Goal: Task Accomplishment & Management: Use online tool/utility

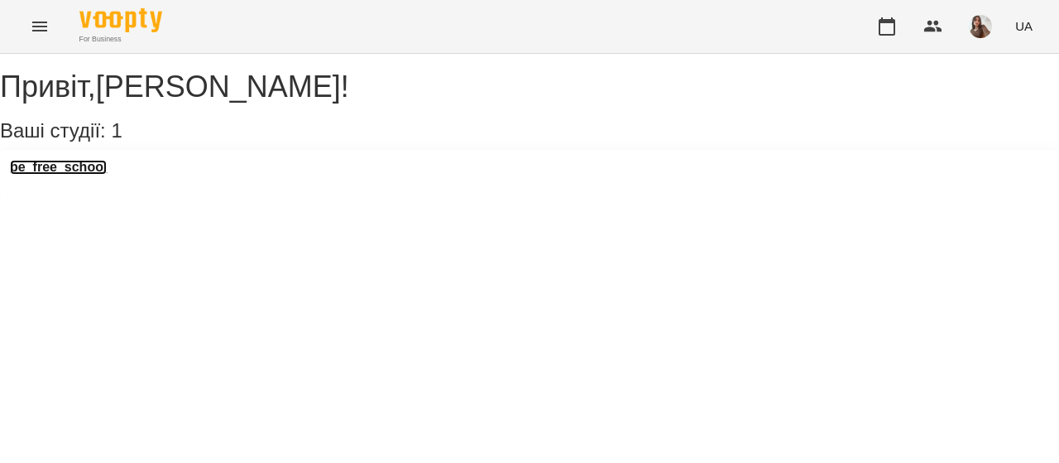
click at [107, 175] on h3 "be_free_school" at bounding box center [58, 167] width 97 height 15
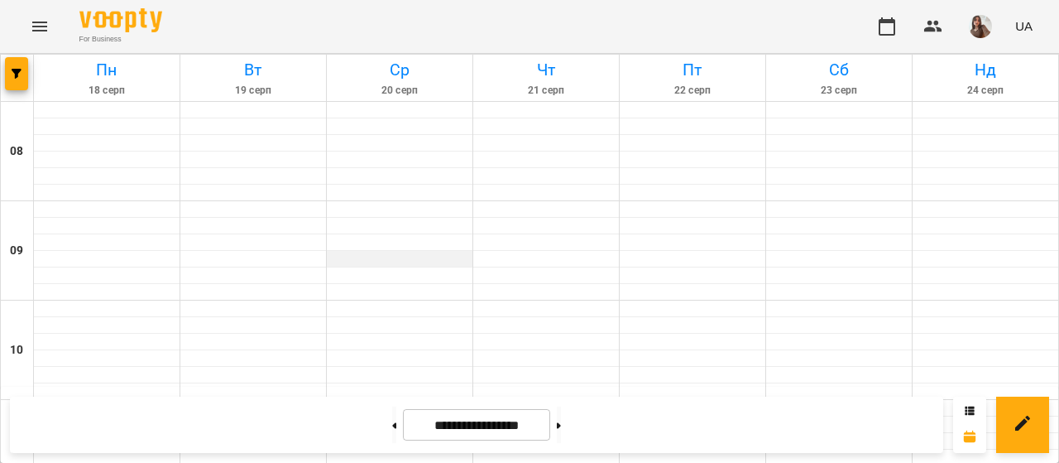
scroll to position [295, 0]
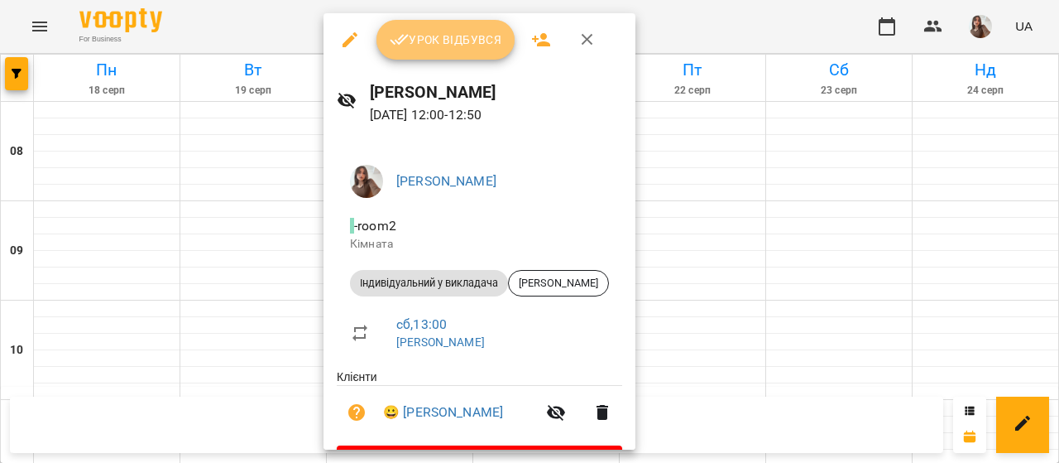
click at [442, 54] on button "Урок відбувся" at bounding box center [445, 40] width 139 height 40
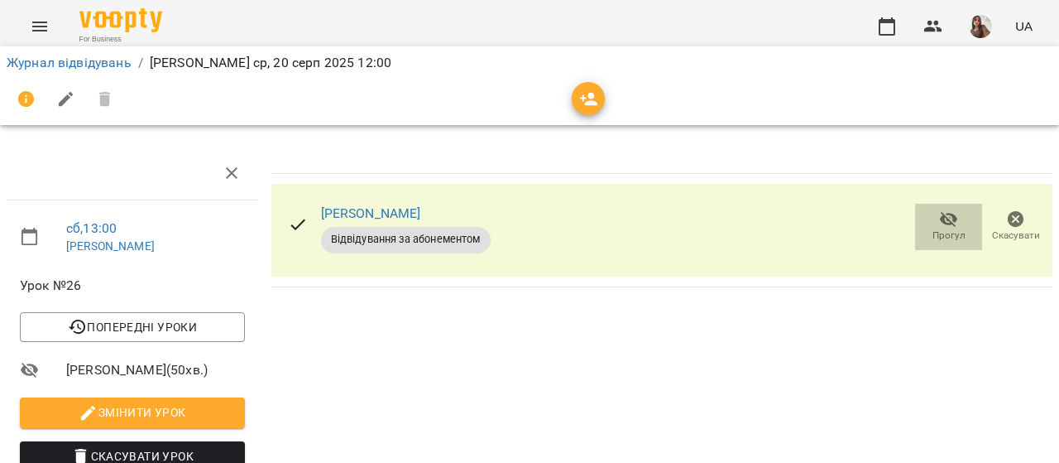
click at [940, 218] on icon "button" at bounding box center [949, 220] width 18 height 16
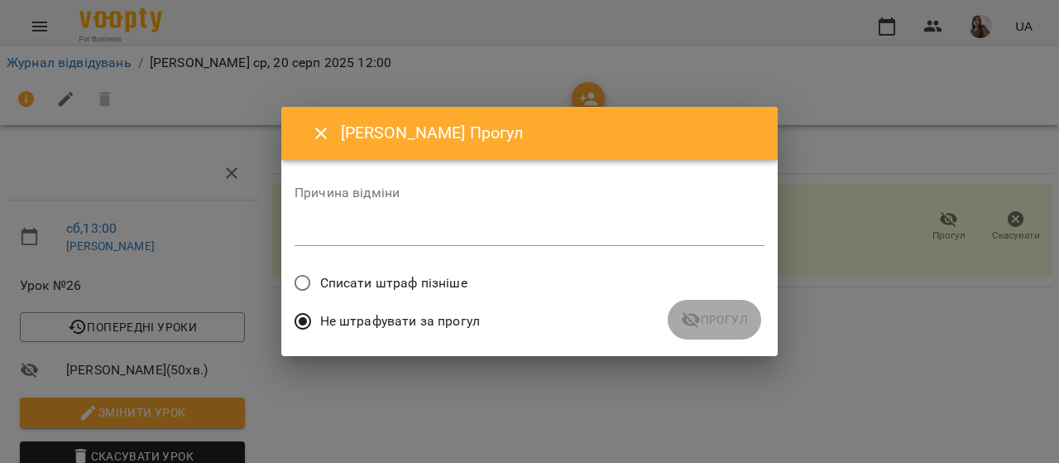
click at [414, 285] on span "Списати штраф пізніше" at bounding box center [393, 283] width 147 height 20
click at [710, 311] on span "Прогул" at bounding box center [714, 319] width 67 height 20
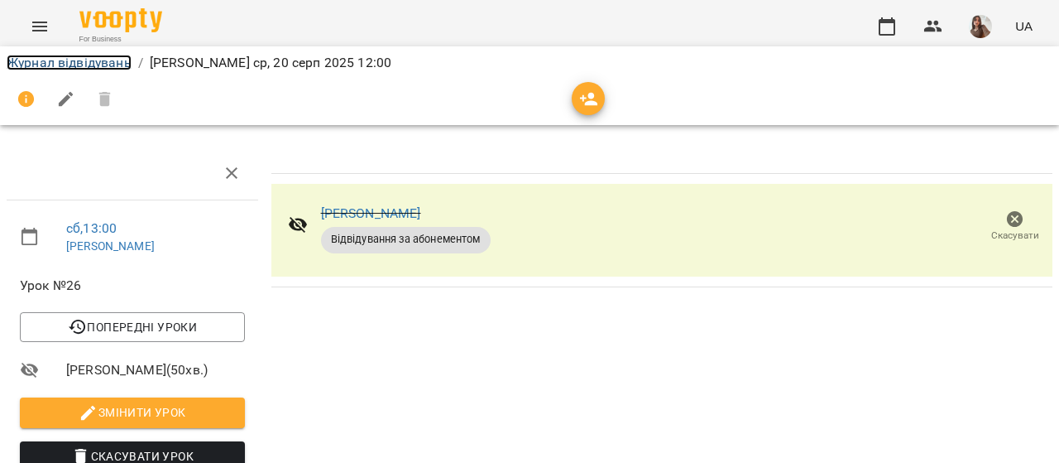
click at [108, 61] on link "Журнал відвідувань" at bounding box center [69, 63] width 125 height 16
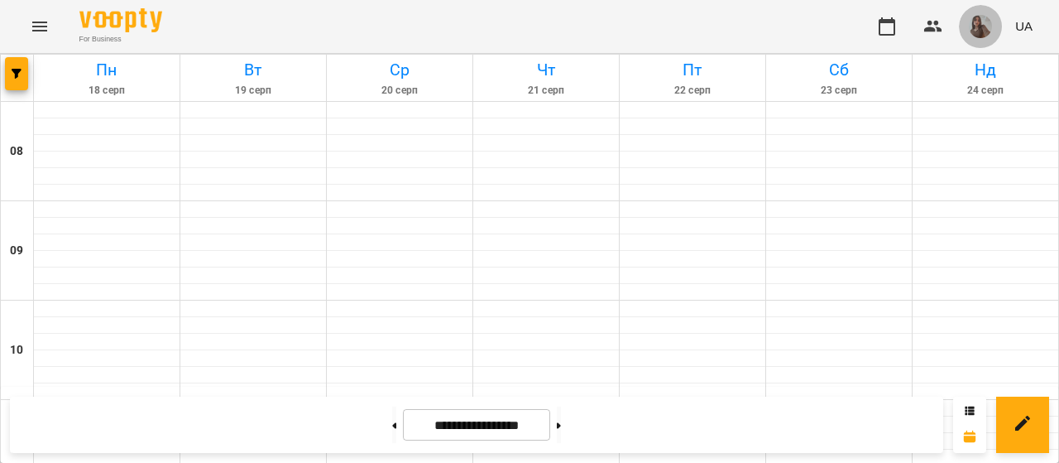
click at [967, 31] on button "button" at bounding box center [980, 26] width 43 height 43
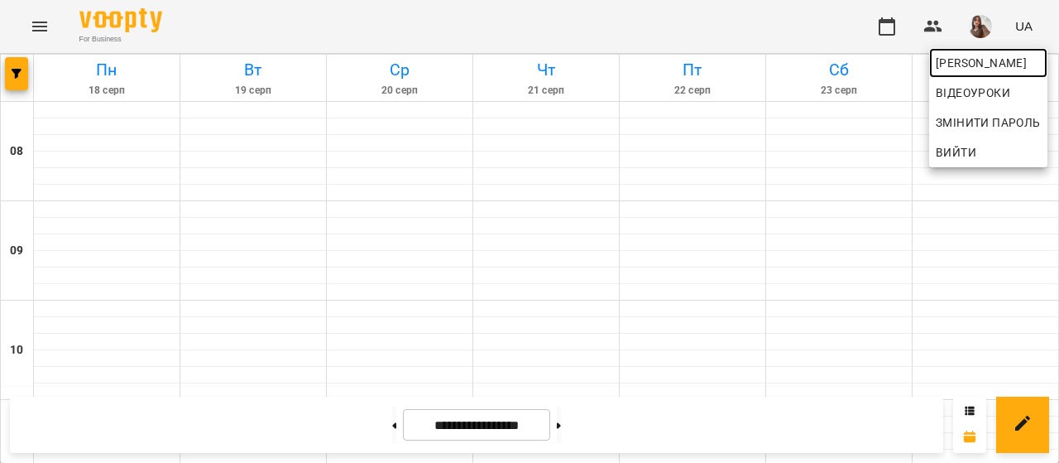
click at [978, 65] on span "[PERSON_NAME]" at bounding box center [988, 63] width 105 height 20
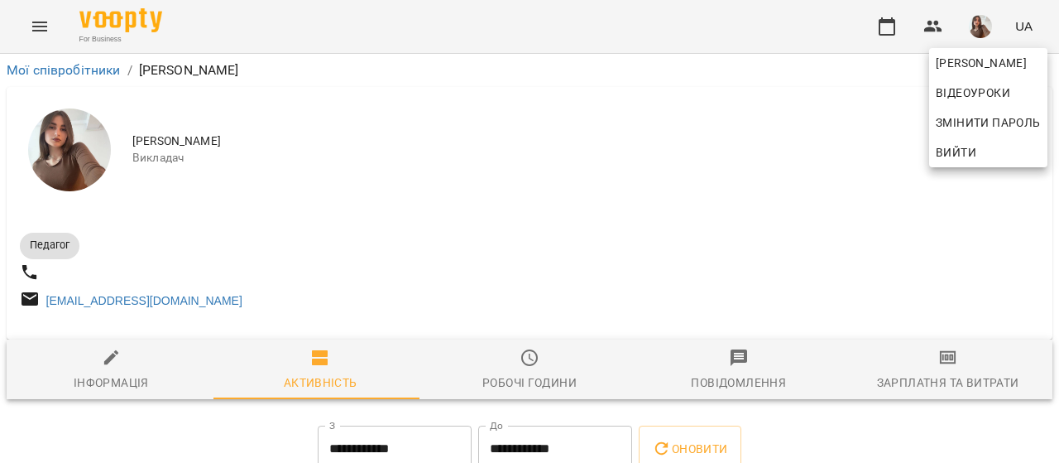
click at [914, 372] on div at bounding box center [529, 231] width 1059 height 463
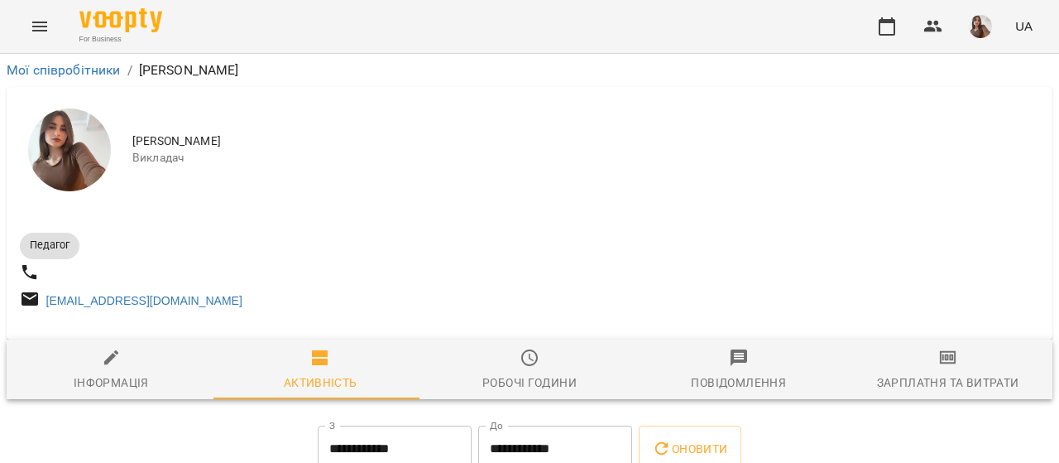
click at [914, 372] on div "[PERSON_NAME] Відеоуроки Змінити пароль Вийти" at bounding box center [529, 231] width 1059 height 463
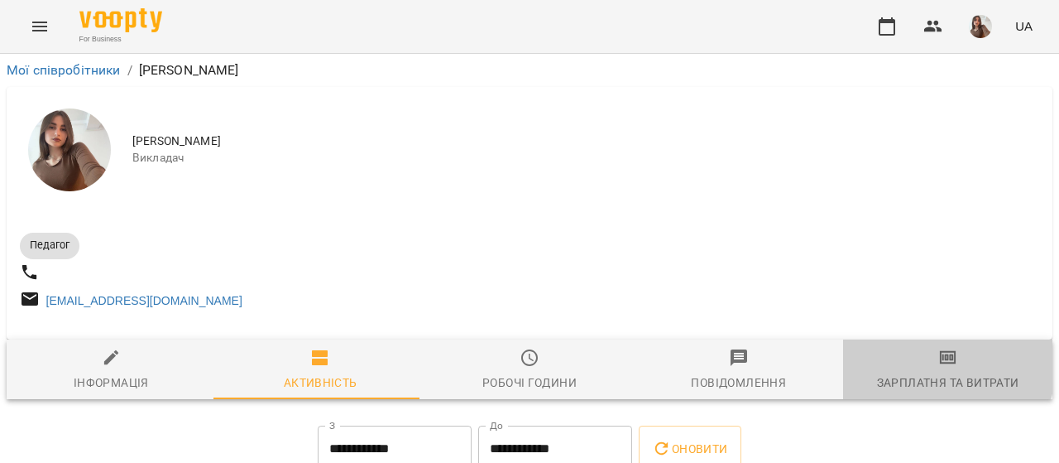
click at [914, 372] on span "Зарплатня та Витрати" at bounding box center [947, 370] width 189 height 45
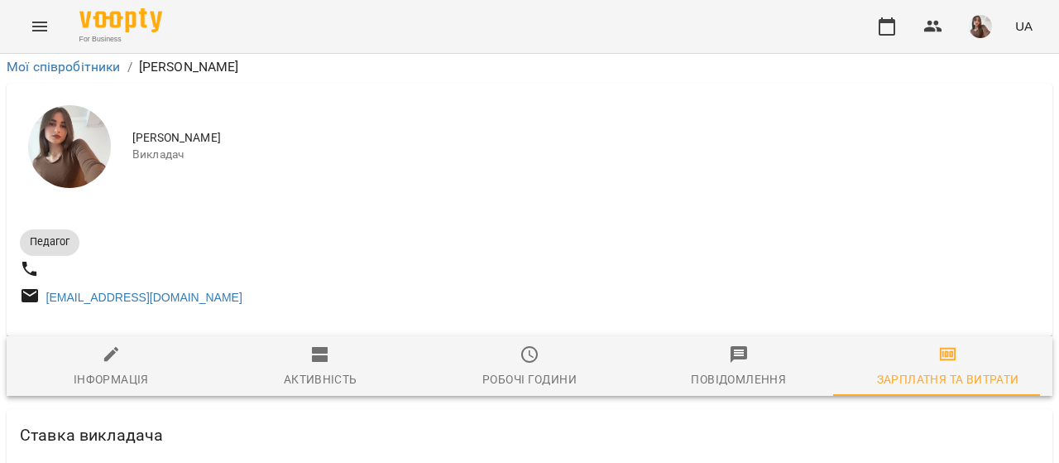
scroll to position [727, 0]
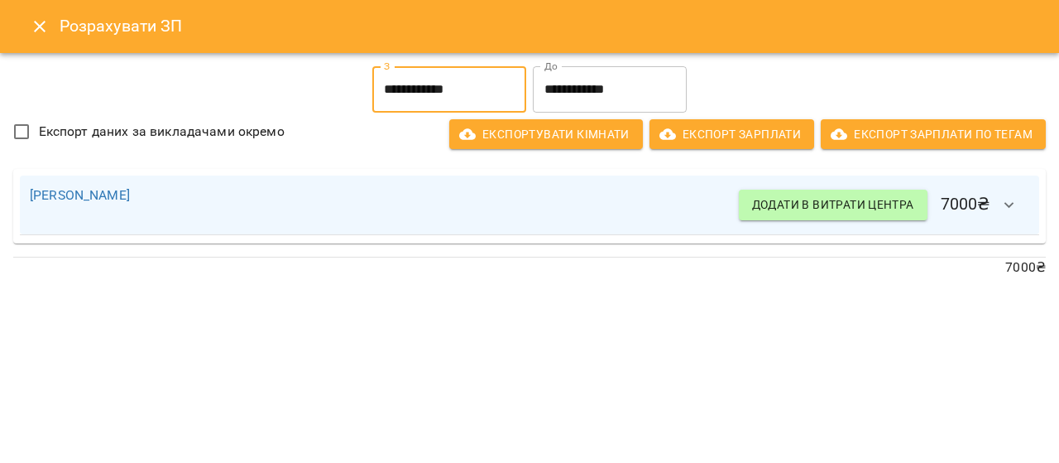
click at [452, 98] on input "**********" at bounding box center [449, 89] width 154 height 46
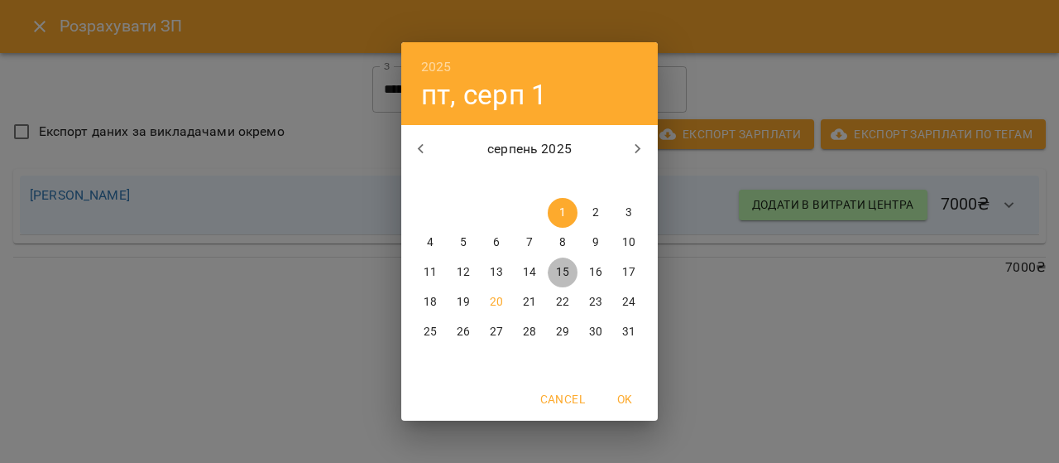
click at [566, 269] on p "15" at bounding box center [562, 272] width 13 height 17
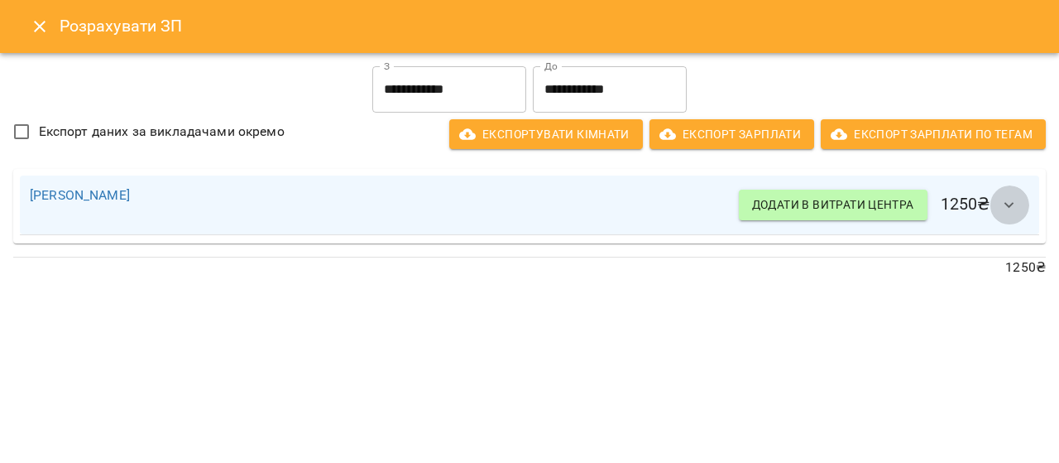
click at [1005, 209] on icon "button" at bounding box center [1010, 205] width 20 height 20
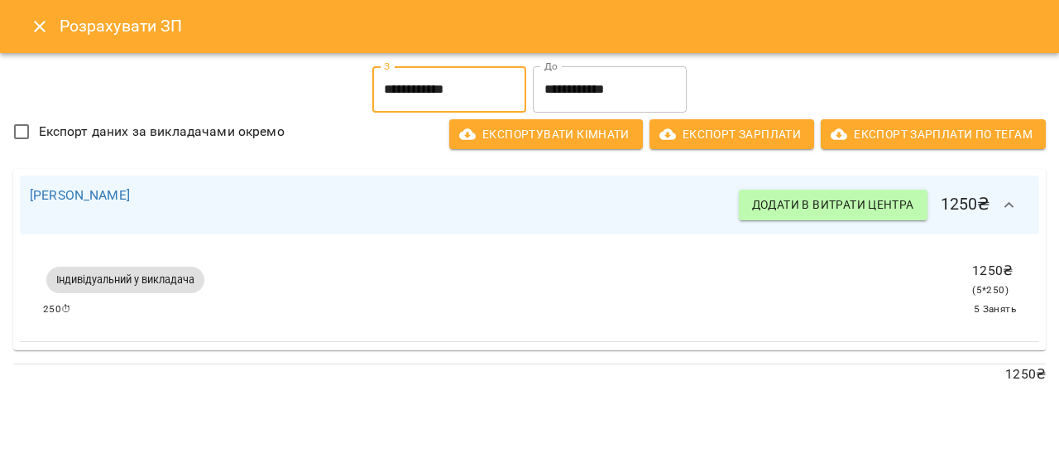
click at [498, 108] on input "**********" at bounding box center [449, 89] width 154 height 46
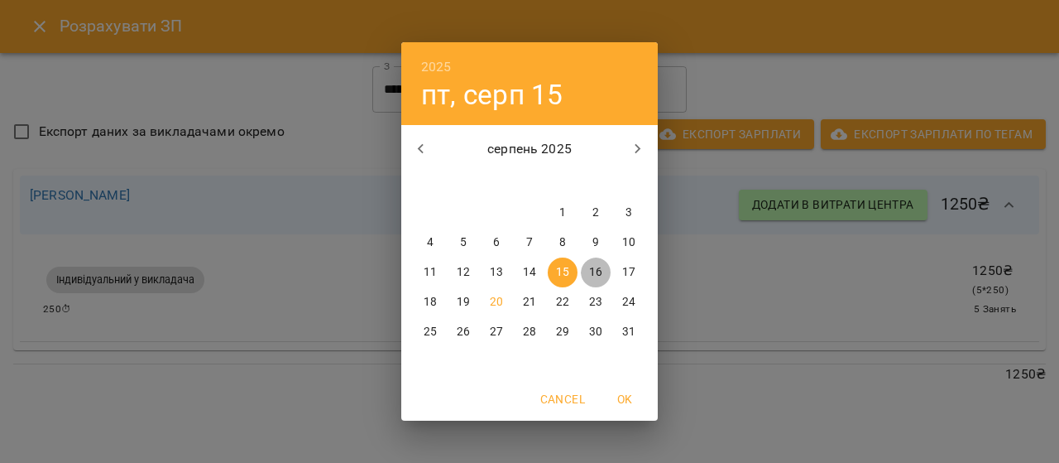
click at [597, 262] on button "16" at bounding box center [596, 272] width 30 height 30
type input "**********"
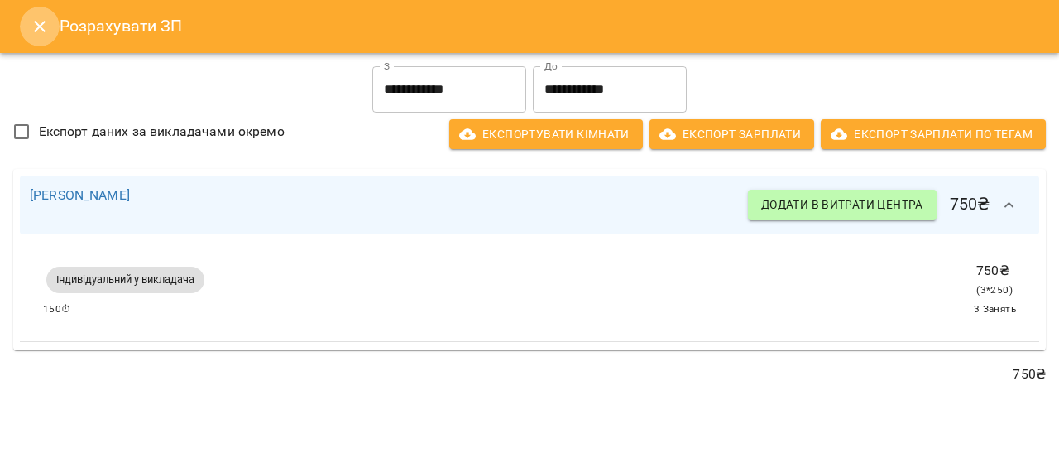
click at [46, 28] on icon "Close" at bounding box center [40, 27] width 20 height 20
